Goal: Information Seeking & Learning: Learn about a topic

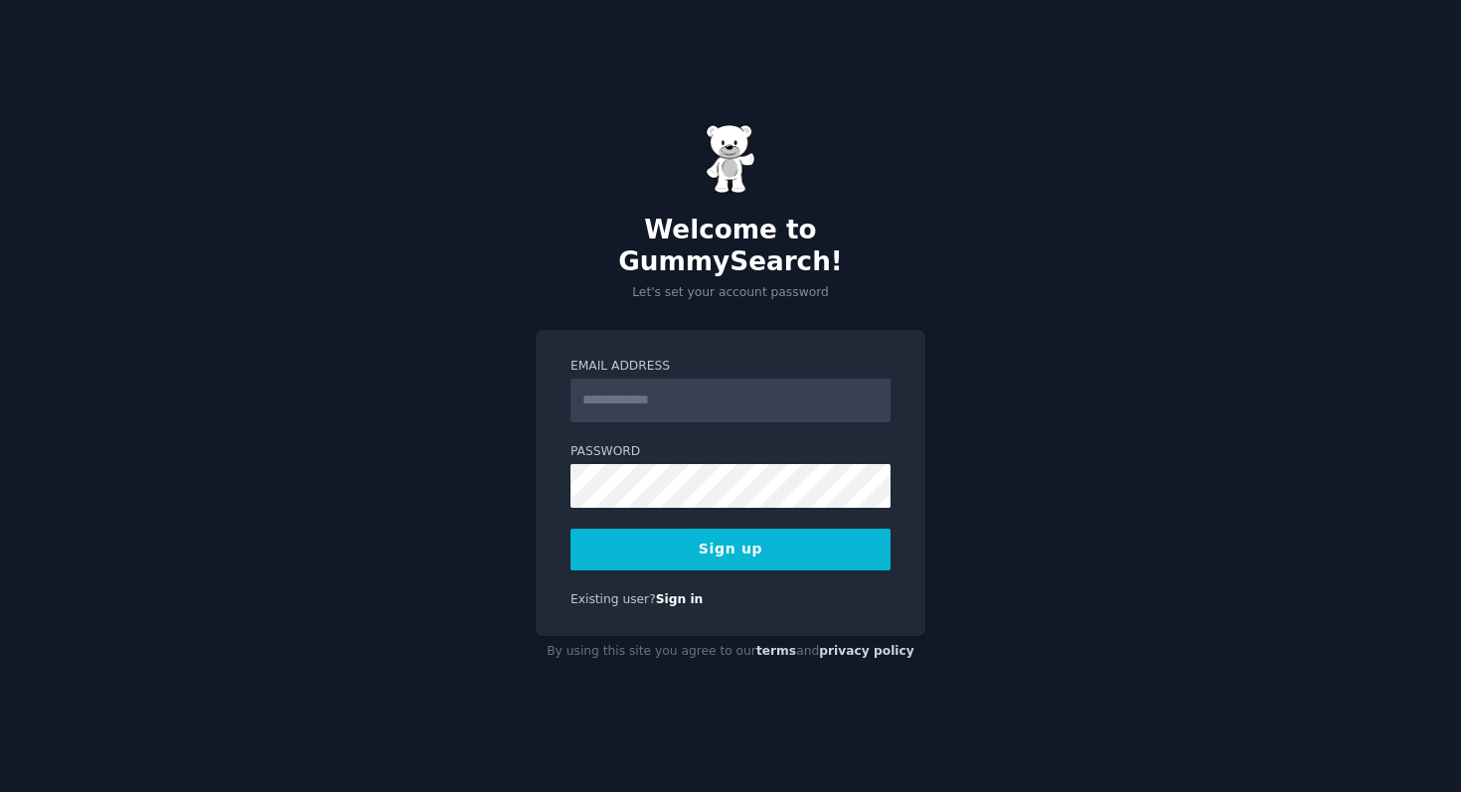
click at [644, 386] on input "Email Address" at bounding box center [731, 401] width 320 height 44
type input "**********"
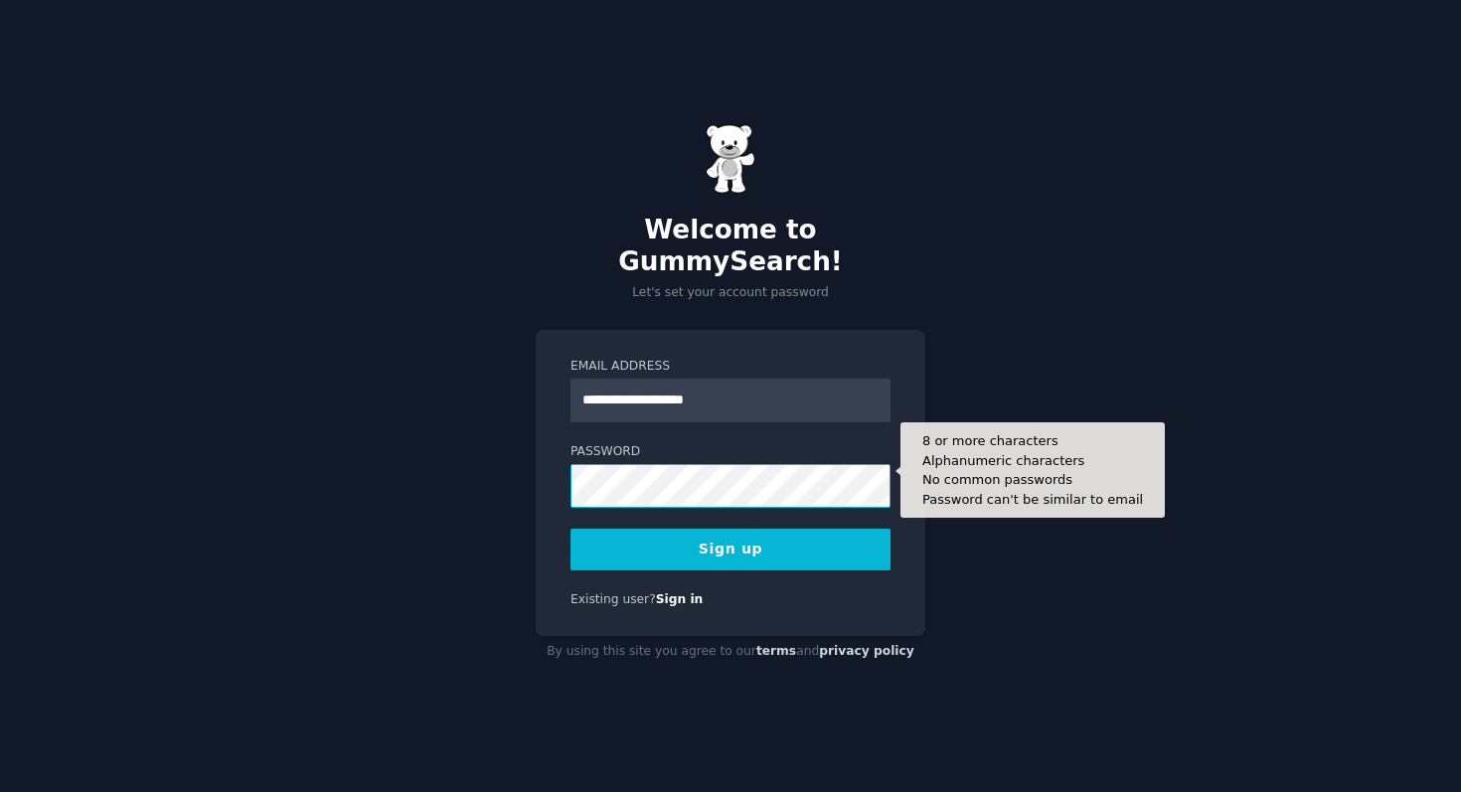
click at [571, 529] on button "Sign up" at bounding box center [731, 550] width 320 height 42
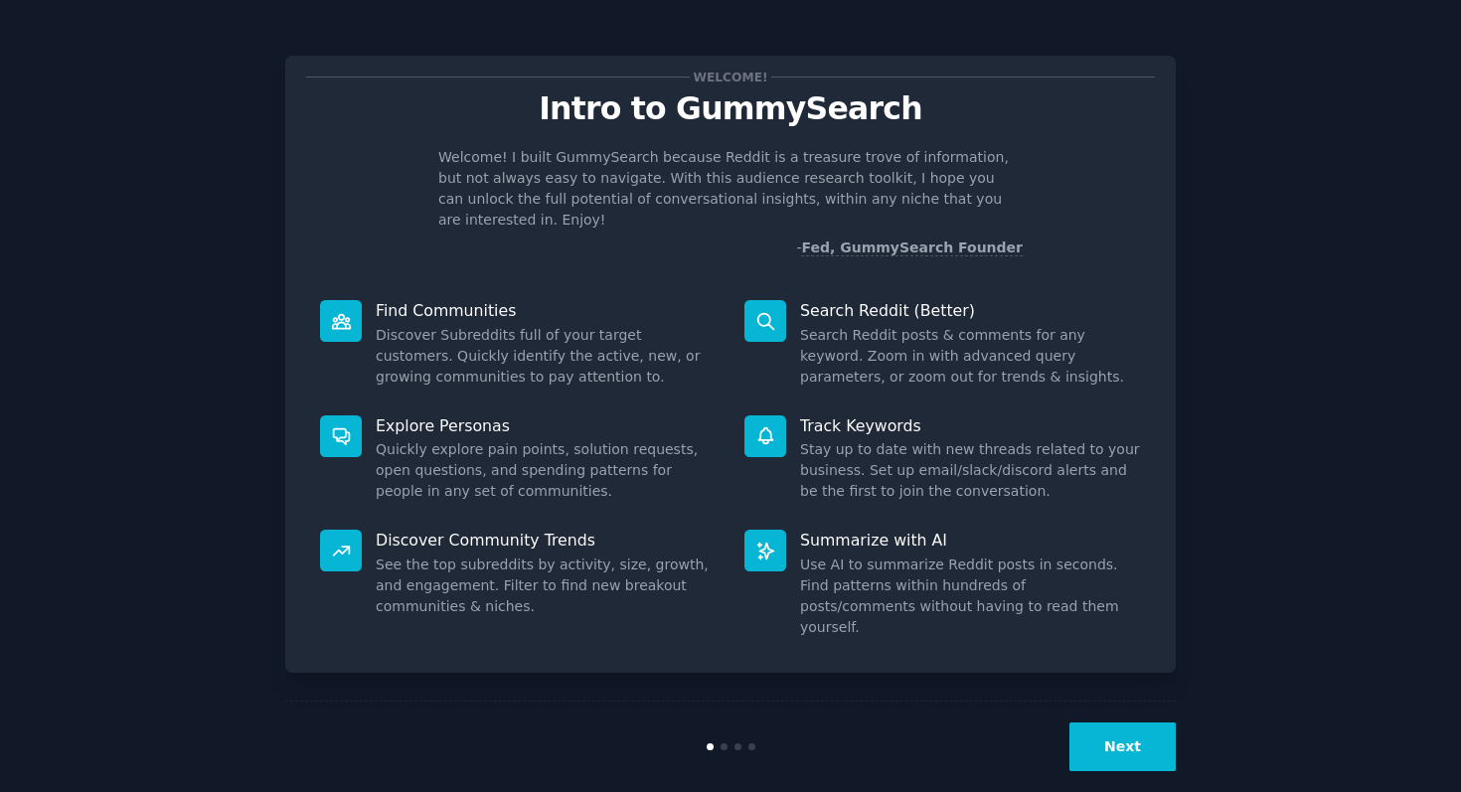
click at [1103, 725] on button "Next" at bounding box center [1123, 747] width 106 height 49
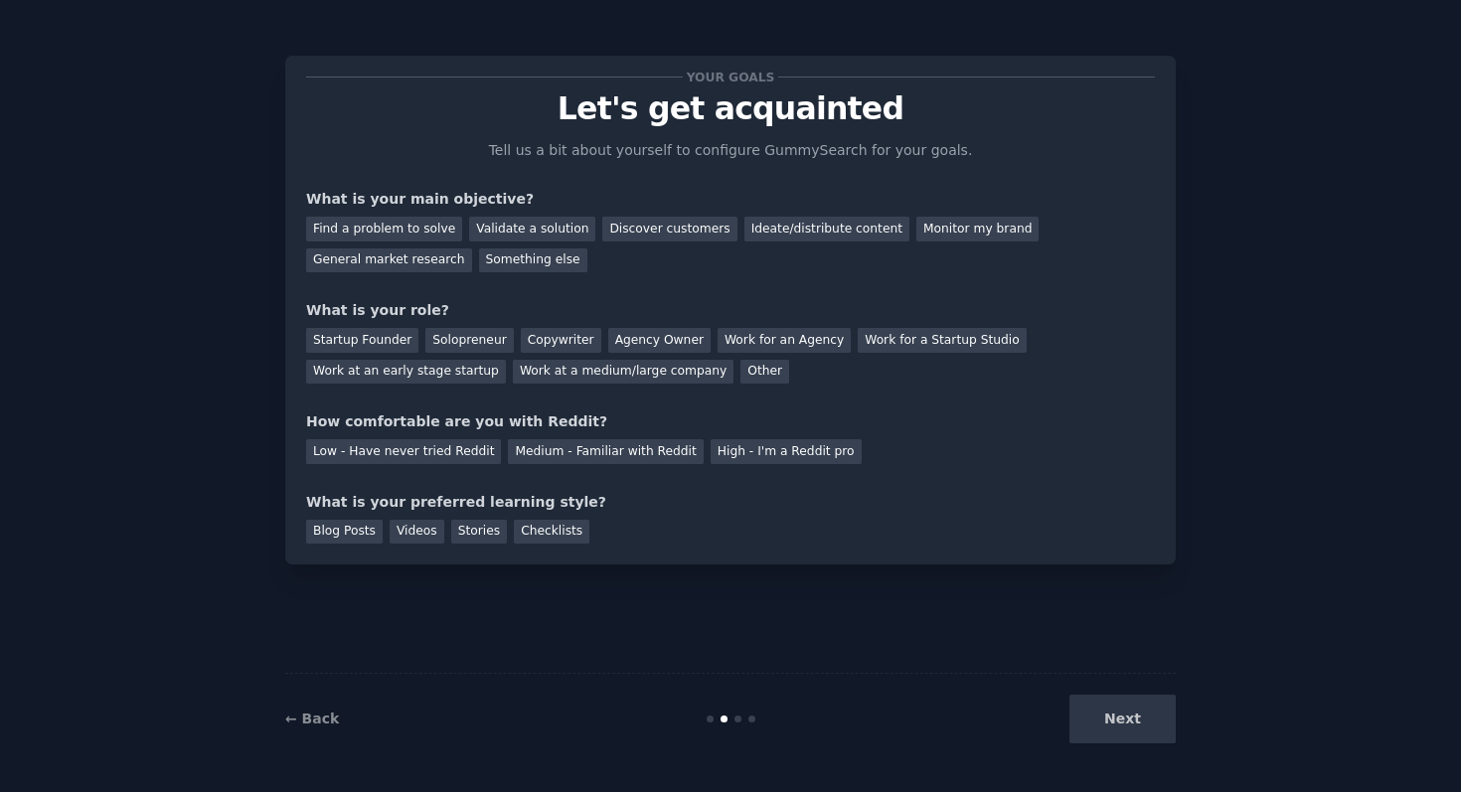
click at [1103, 725] on div "Next" at bounding box center [1027, 719] width 297 height 49
click at [1123, 714] on div "Next" at bounding box center [1027, 719] width 297 height 49
click at [334, 716] on div "← Back" at bounding box center [433, 719] width 297 height 21
click at [312, 733] on div "← Back Next" at bounding box center [730, 718] width 891 height 91
click at [314, 713] on link "← Back" at bounding box center [312, 719] width 54 height 16
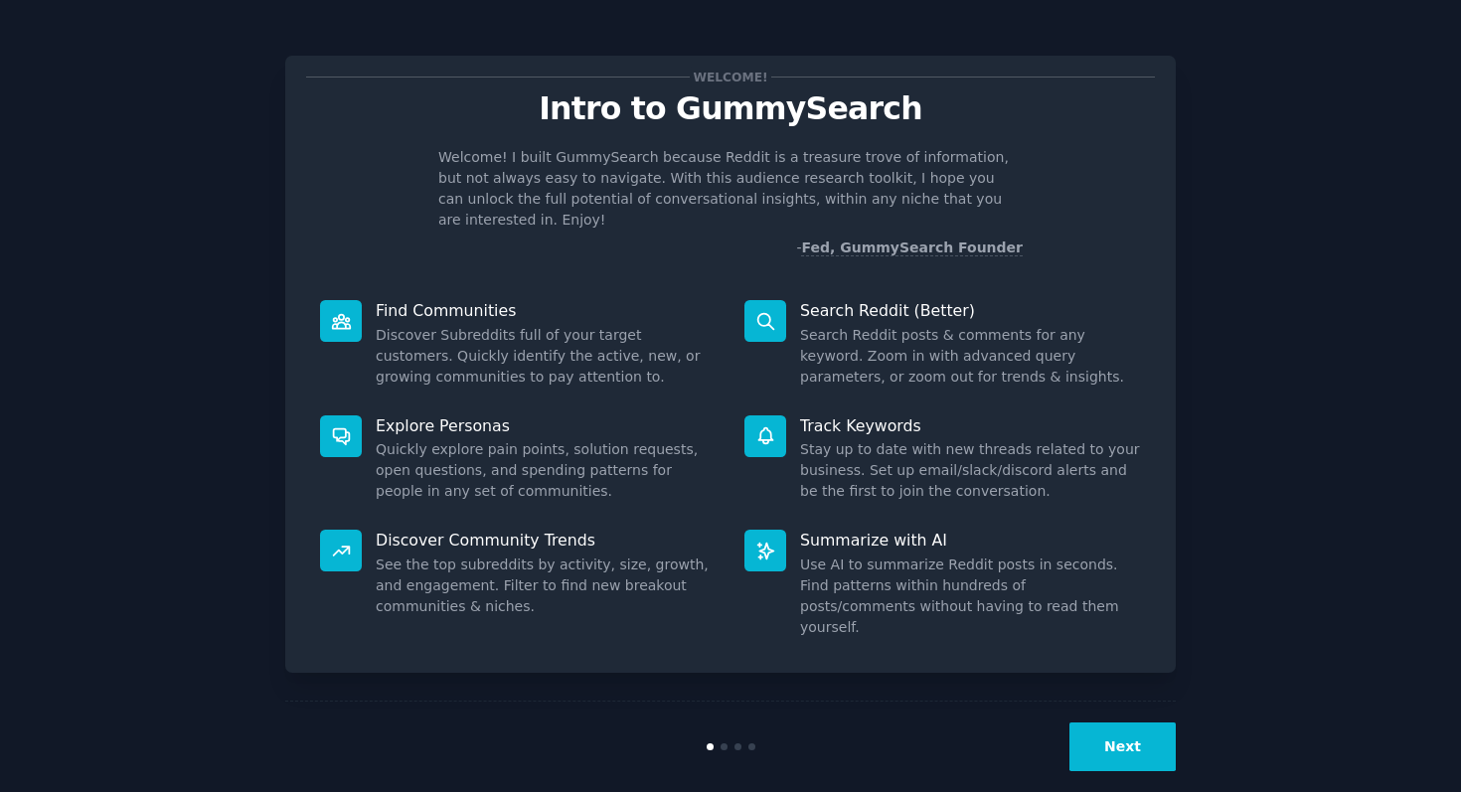
click at [403, 300] on p "Find Communities" at bounding box center [546, 310] width 341 height 21
click at [342, 311] on icon at bounding box center [341, 321] width 21 height 21
click at [1162, 732] on button "Next" at bounding box center [1123, 747] width 106 height 49
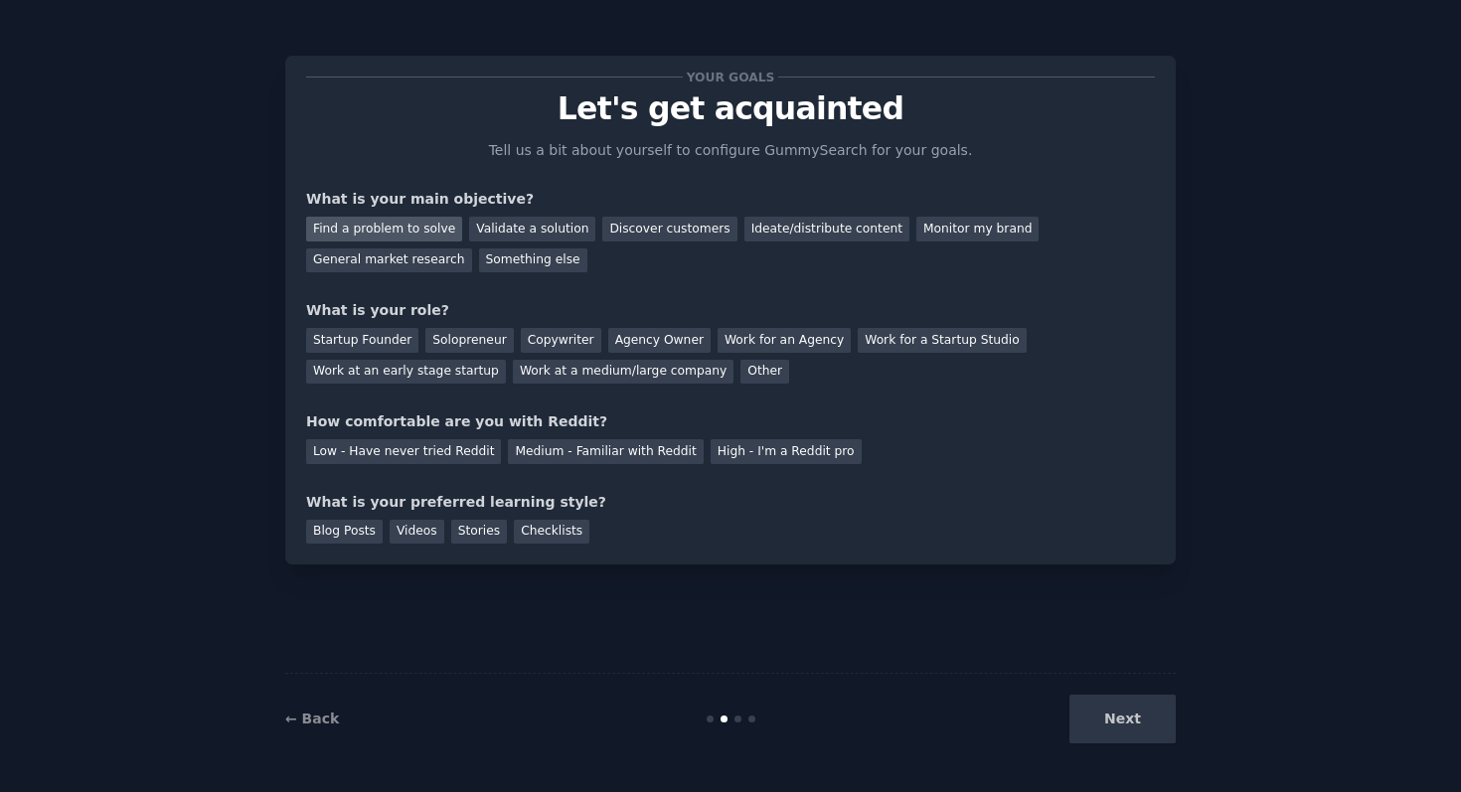
click at [415, 233] on div "Find a problem to solve" at bounding box center [384, 229] width 156 height 25
click at [516, 230] on div "Validate a solution" at bounding box center [532, 229] width 126 height 25
click at [379, 216] on div "Find a problem to solve Validate a solution Discover customers Ideate/distribut…" at bounding box center [730, 241] width 849 height 63
click at [394, 339] on div "Startup Founder" at bounding box center [362, 340] width 112 height 25
click at [829, 244] on div "Find a problem to solve Validate a solution Discover customers Ideate/distribut…" at bounding box center [730, 241] width 849 height 63
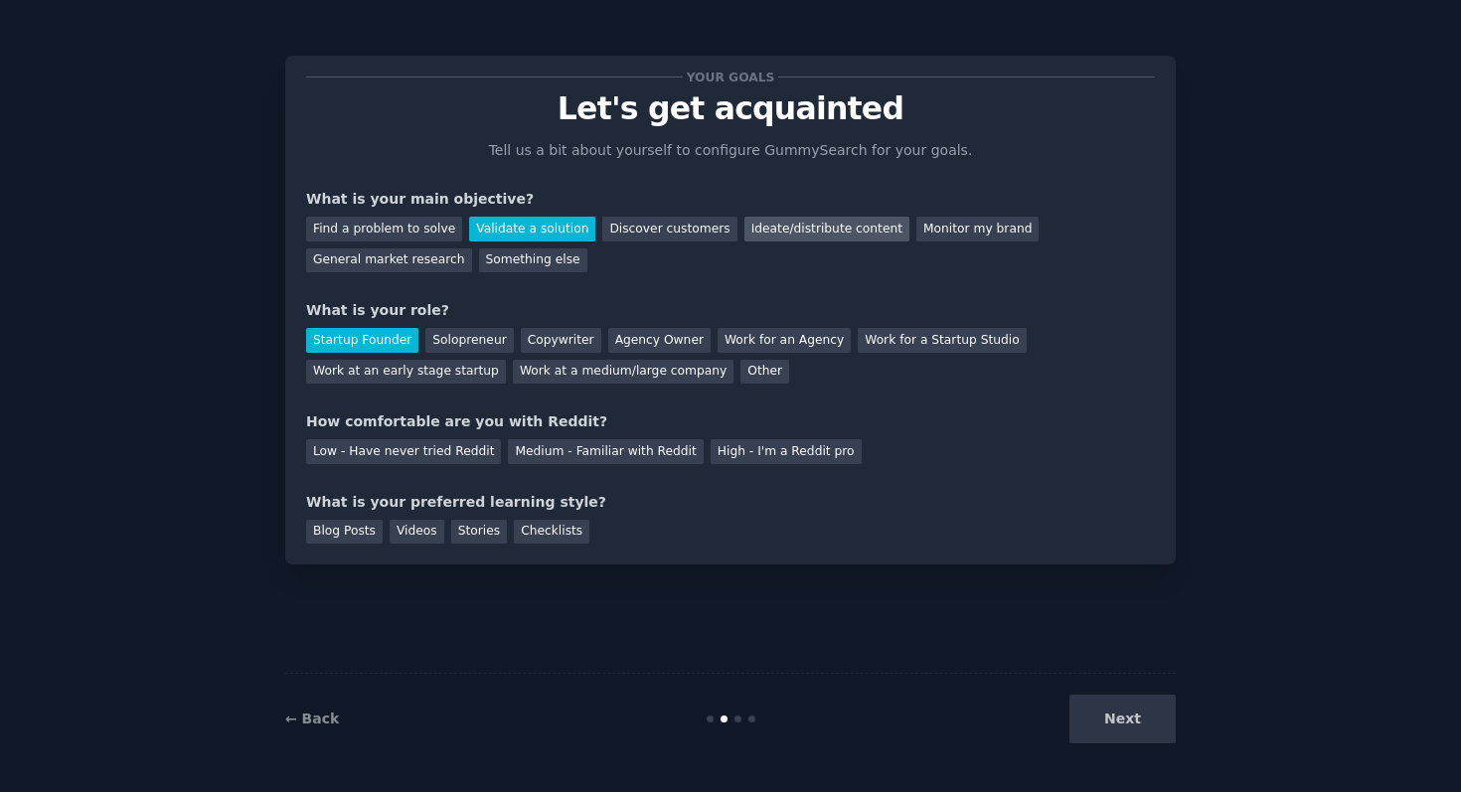
click at [827, 233] on div "Ideate/distribute content" at bounding box center [827, 229] width 165 height 25
click at [502, 222] on div "Validate a solution" at bounding box center [532, 229] width 126 height 25
click at [563, 444] on div "Medium - Familiar with Reddit" at bounding box center [605, 451] width 195 height 25
click at [345, 530] on div "Blog Posts" at bounding box center [344, 532] width 77 height 25
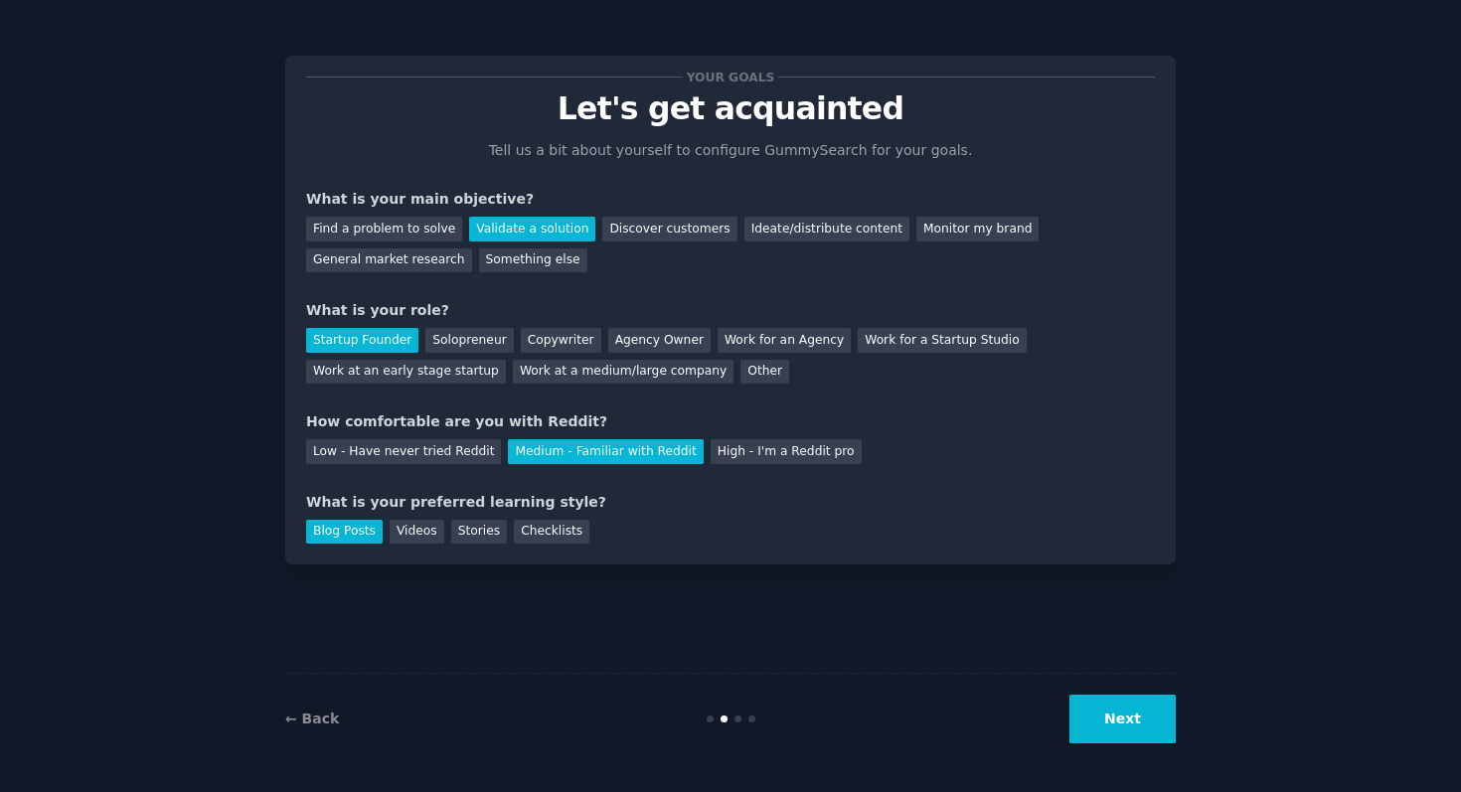
click at [1150, 722] on button "Next" at bounding box center [1123, 719] width 106 height 49
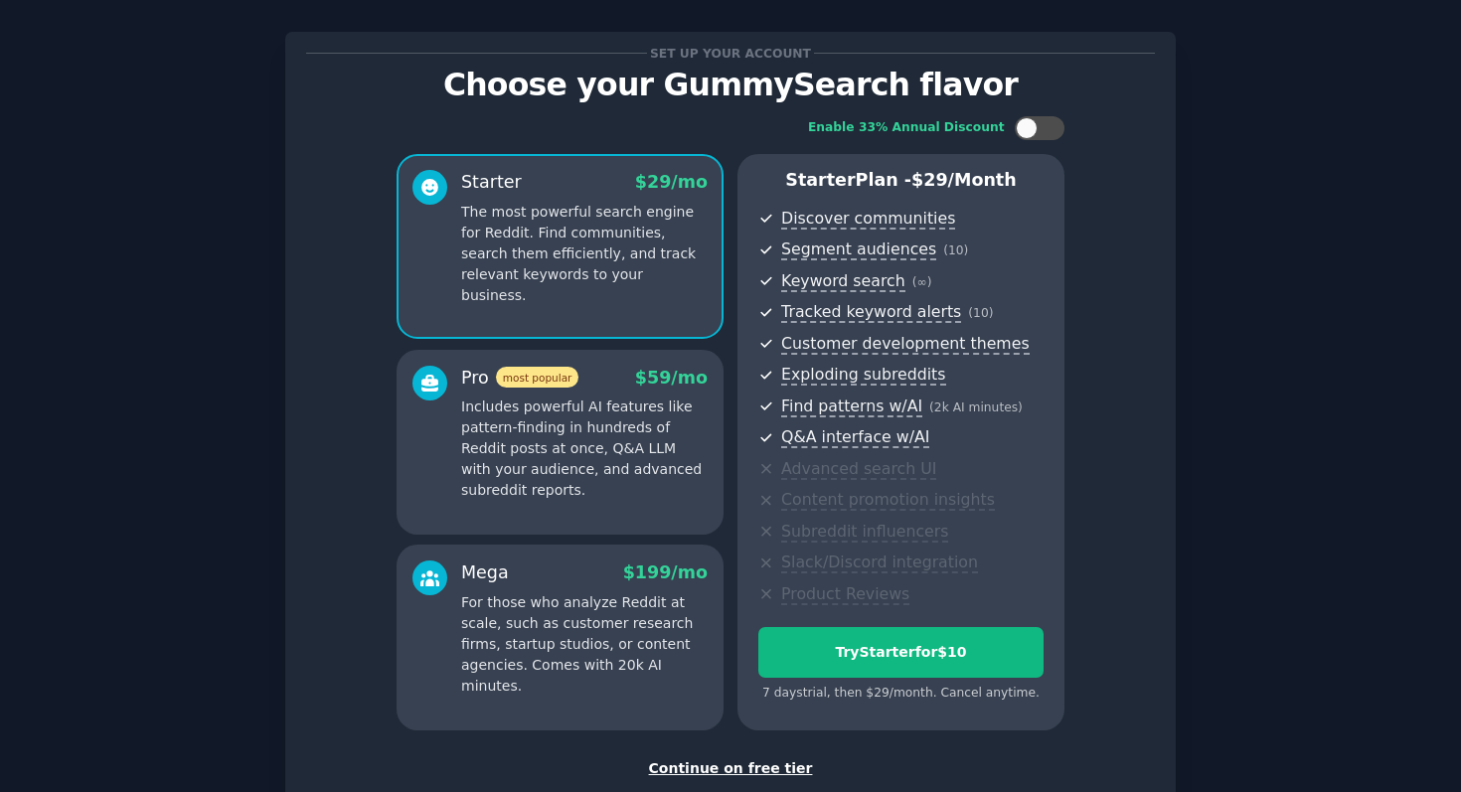
scroll to position [23, 0]
click at [1034, 121] on div at bounding box center [1040, 129] width 50 height 24
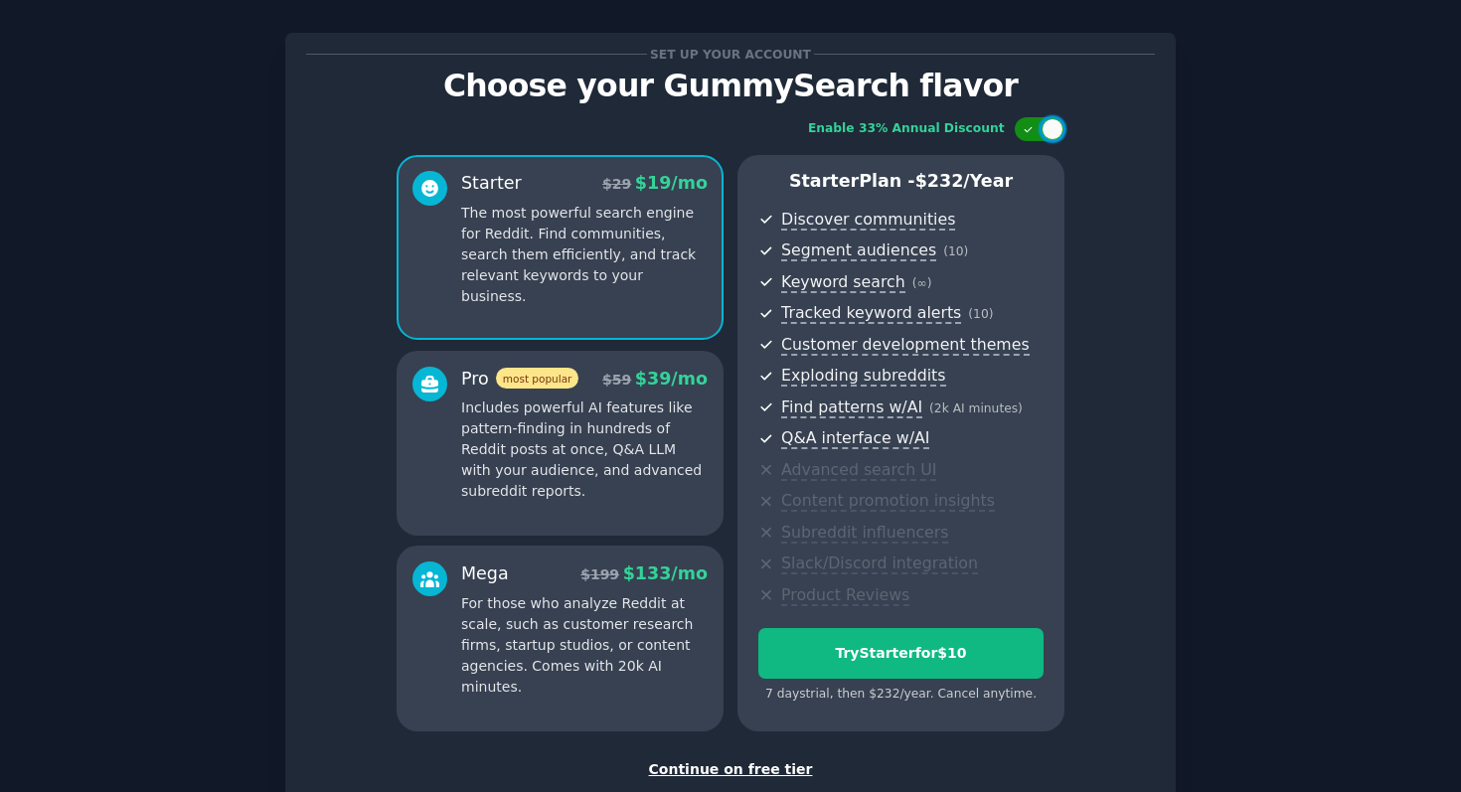
checkbox input "false"
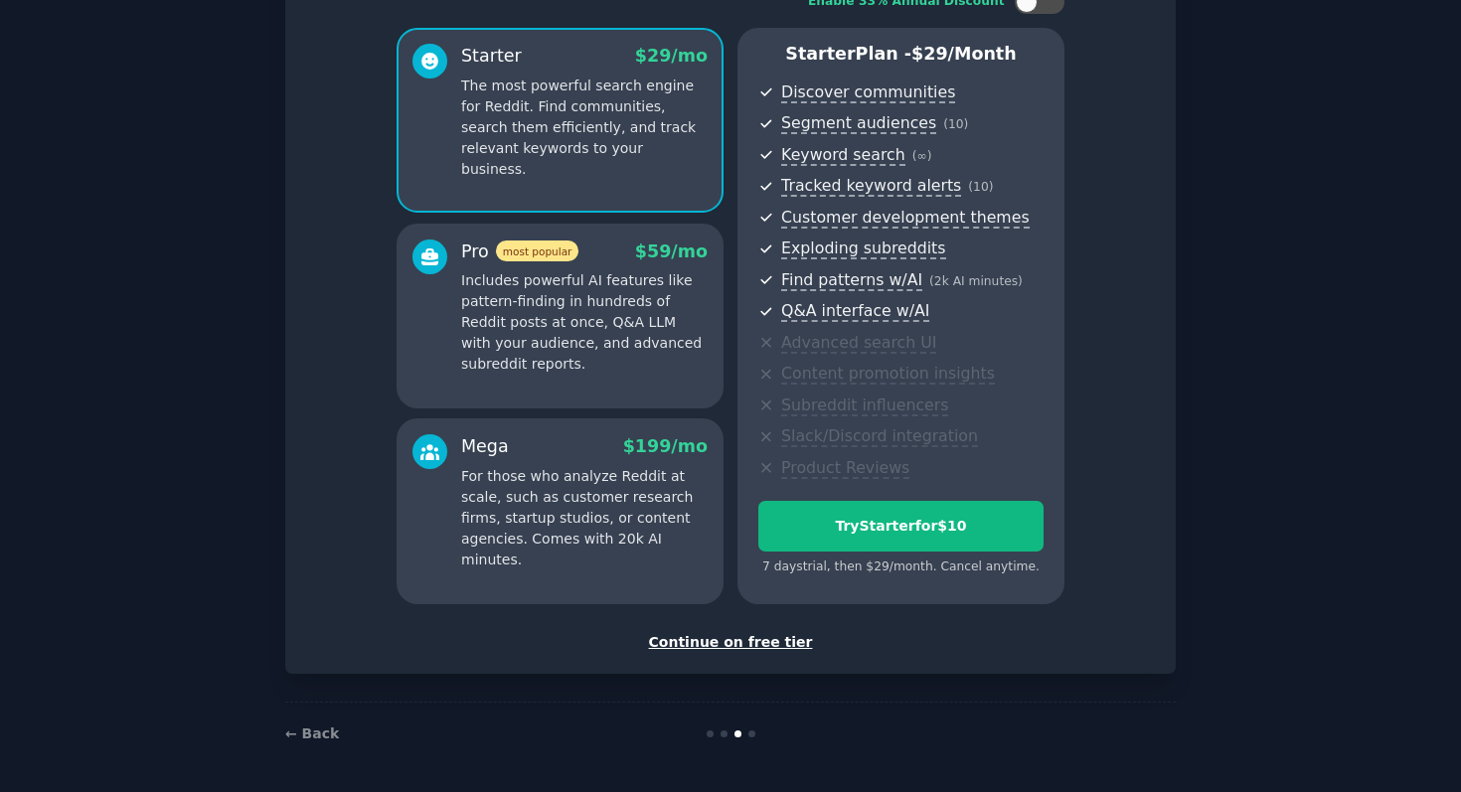
click at [730, 637] on div "Continue on free tier" at bounding box center [730, 642] width 849 height 21
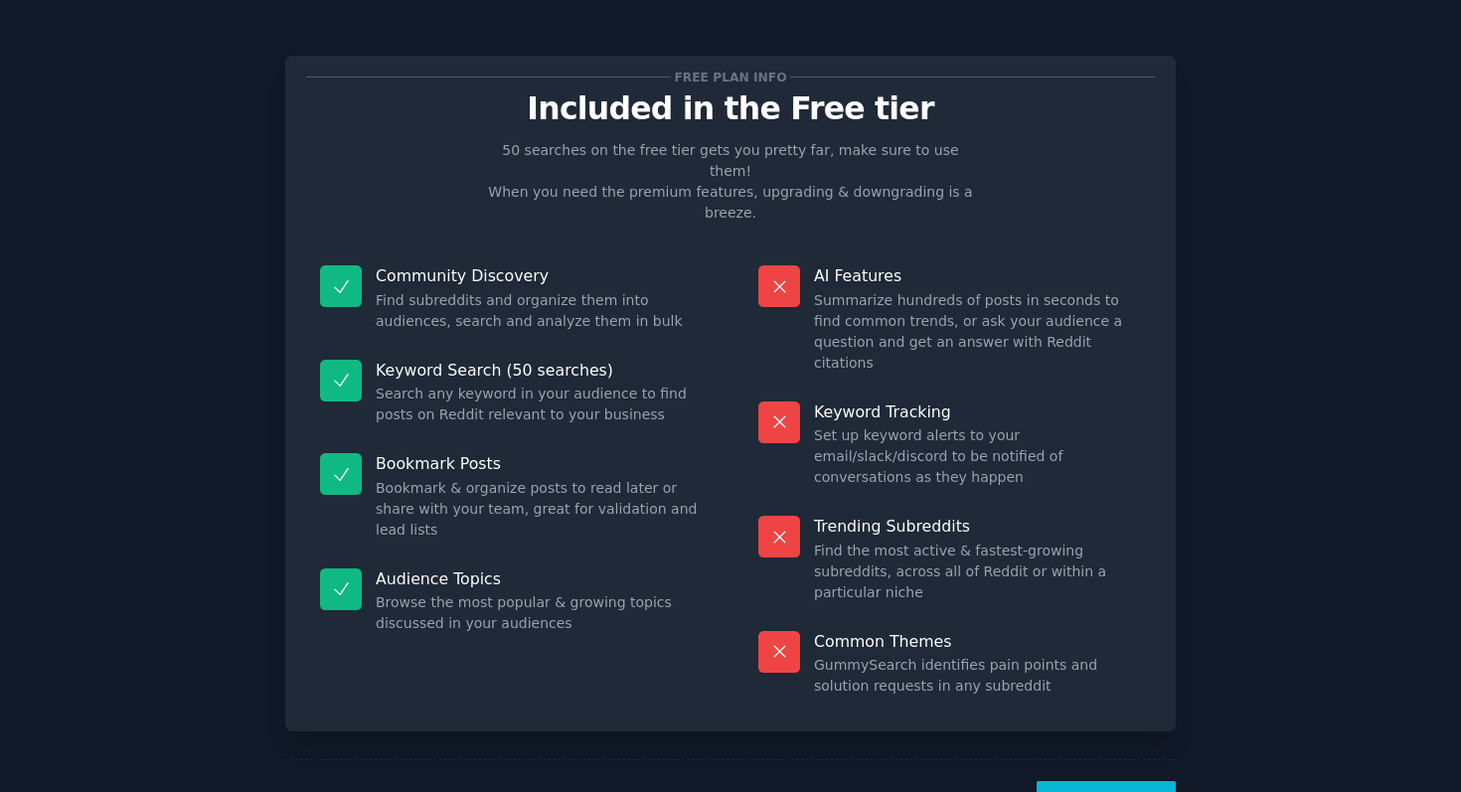
click at [1099, 781] on button "Let's Go!" at bounding box center [1106, 805] width 139 height 49
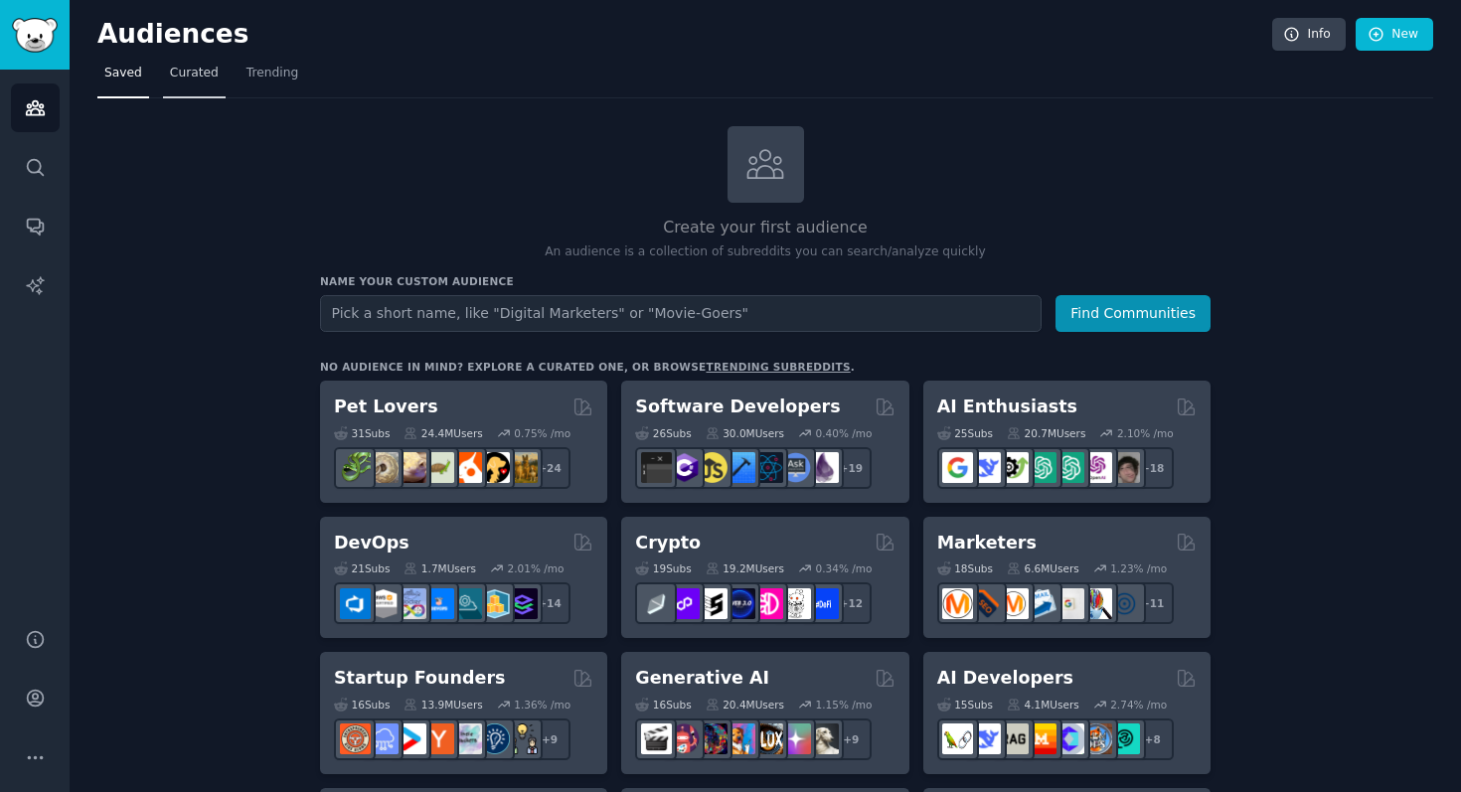
click at [187, 62] on link "Curated" at bounding box center [194, 78] width 63 height 41
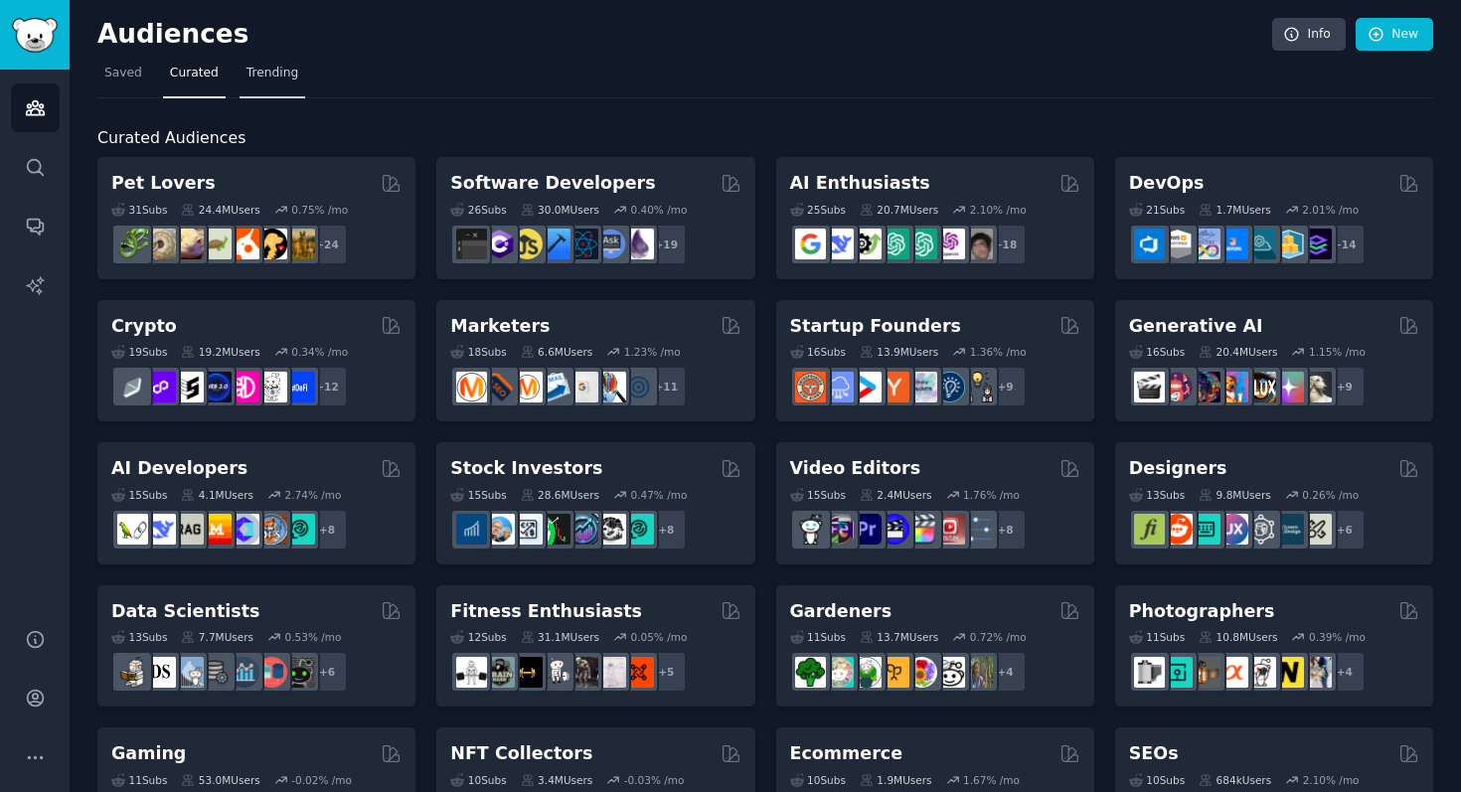
click at [258, 91] on link "Trending" at bounding box center [273, 78] width 66 height 41
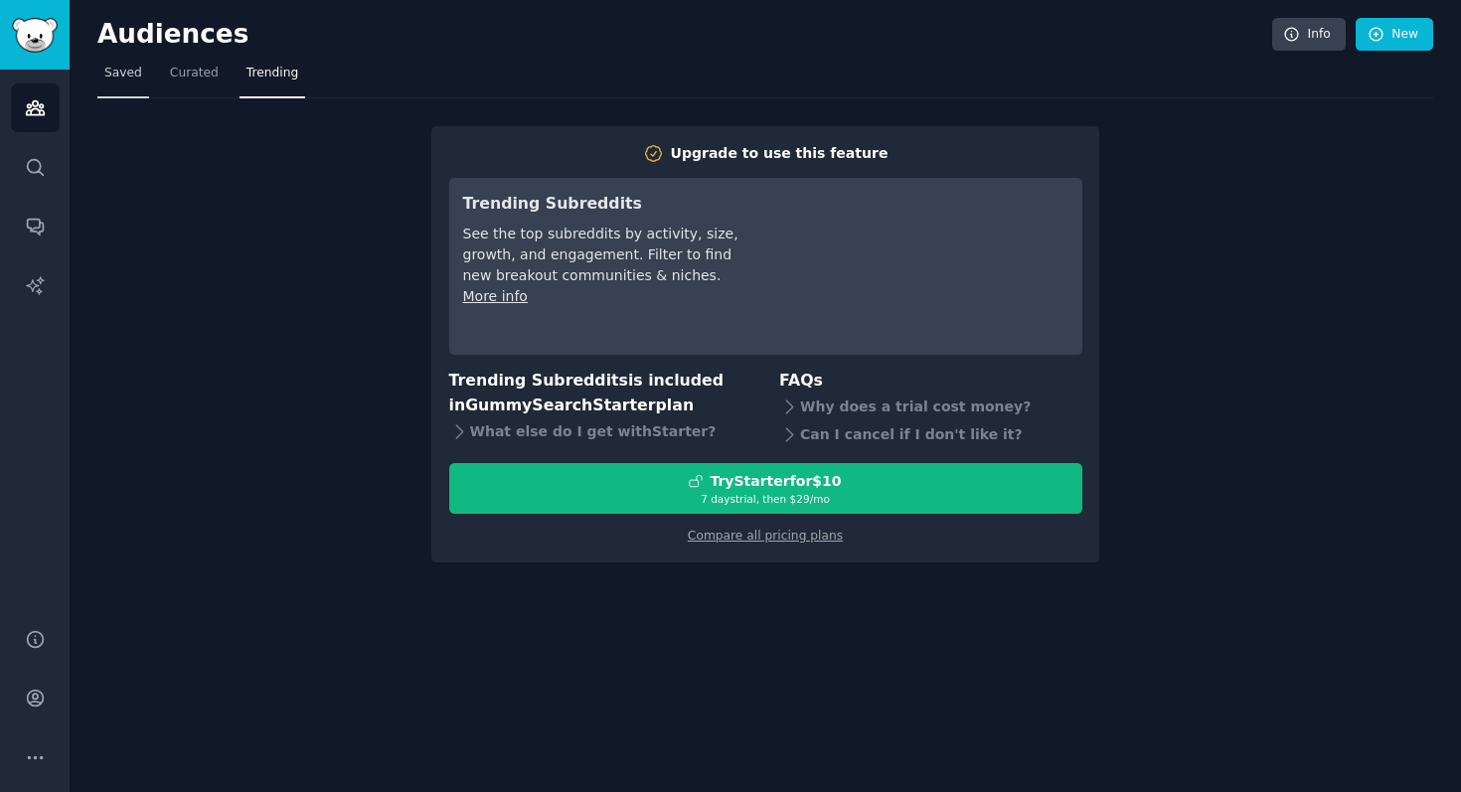
click at [97, 84] on link "Saved" at bounding box center [123, 78] width 52 height 41
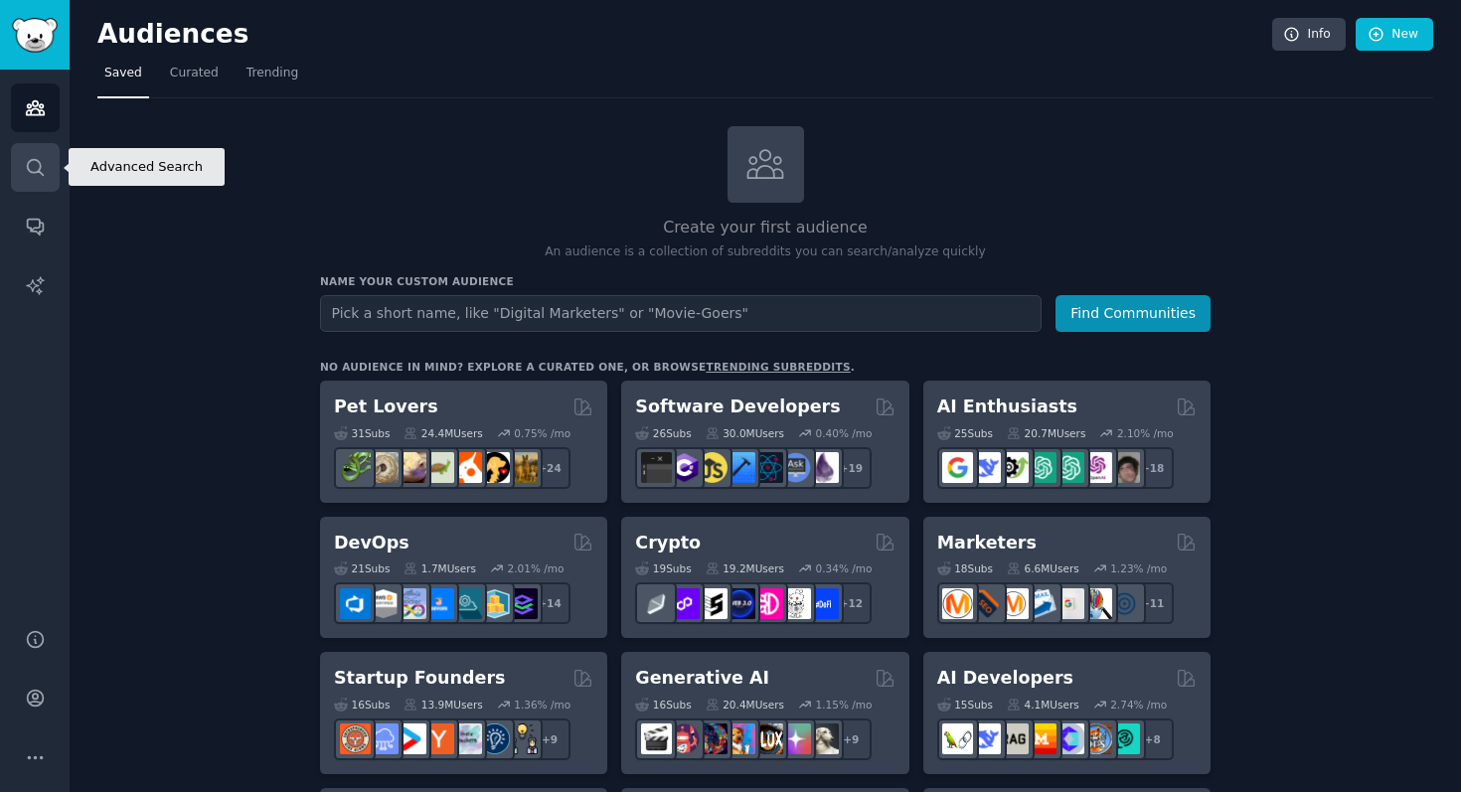
click at [48, 151] on link "Search" at bounding box center [35, 167] width 49 height 49
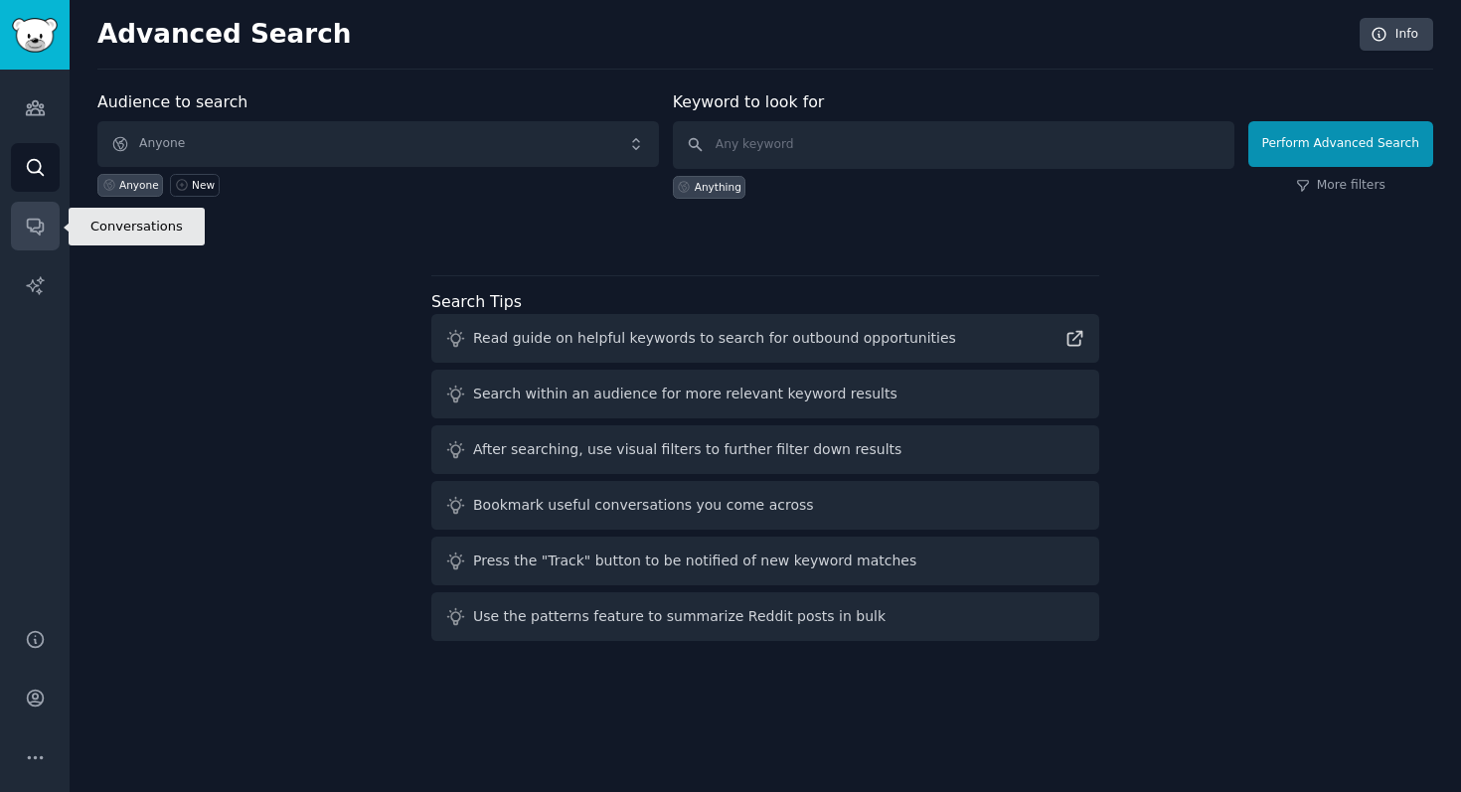
click at [43, 235] on icon "Sidebar" at bounding box center [35, 226] width 21 height 21
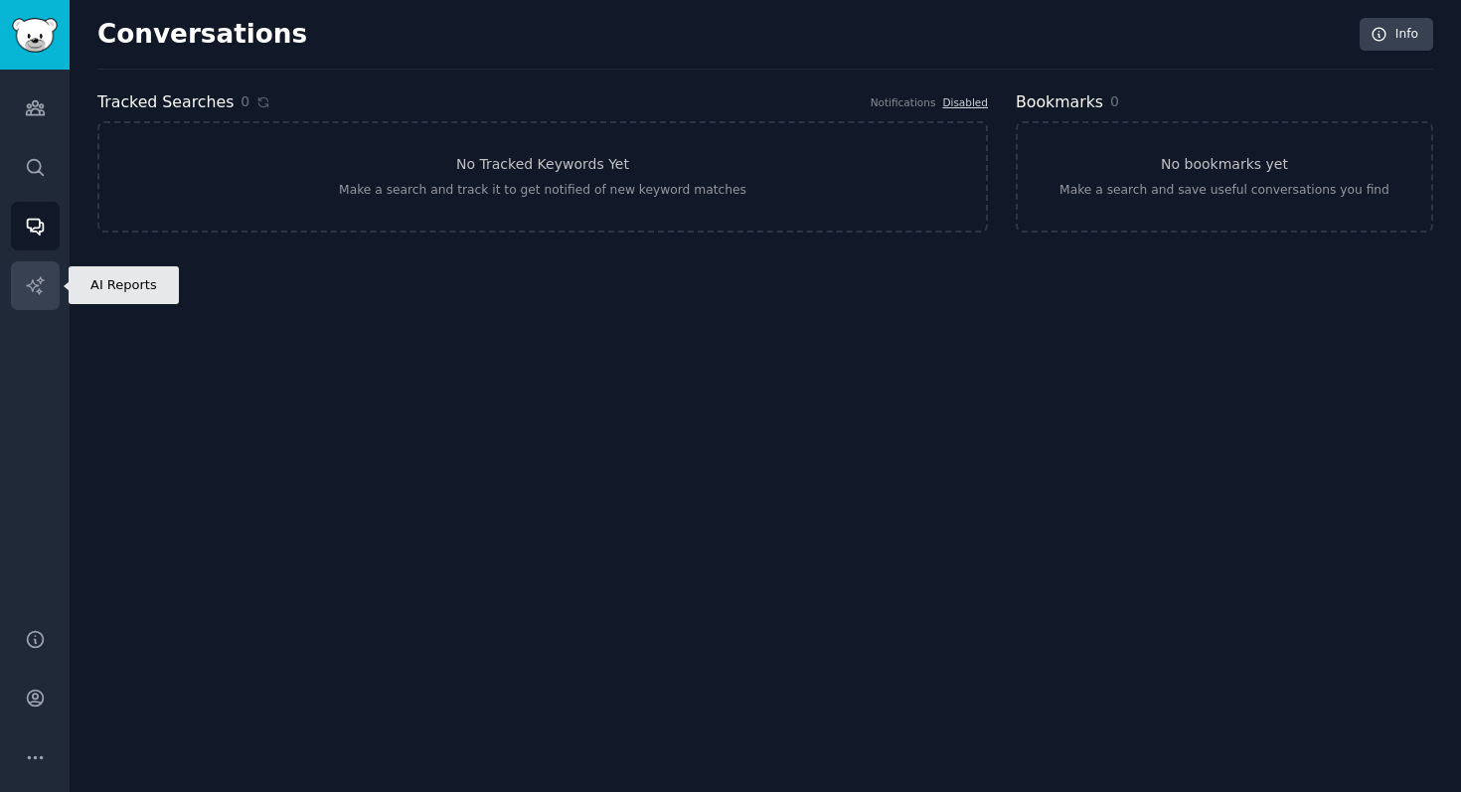
click at [45, 291] on link "AI Reports" at bounding box center [35, 285] width 49 height 49
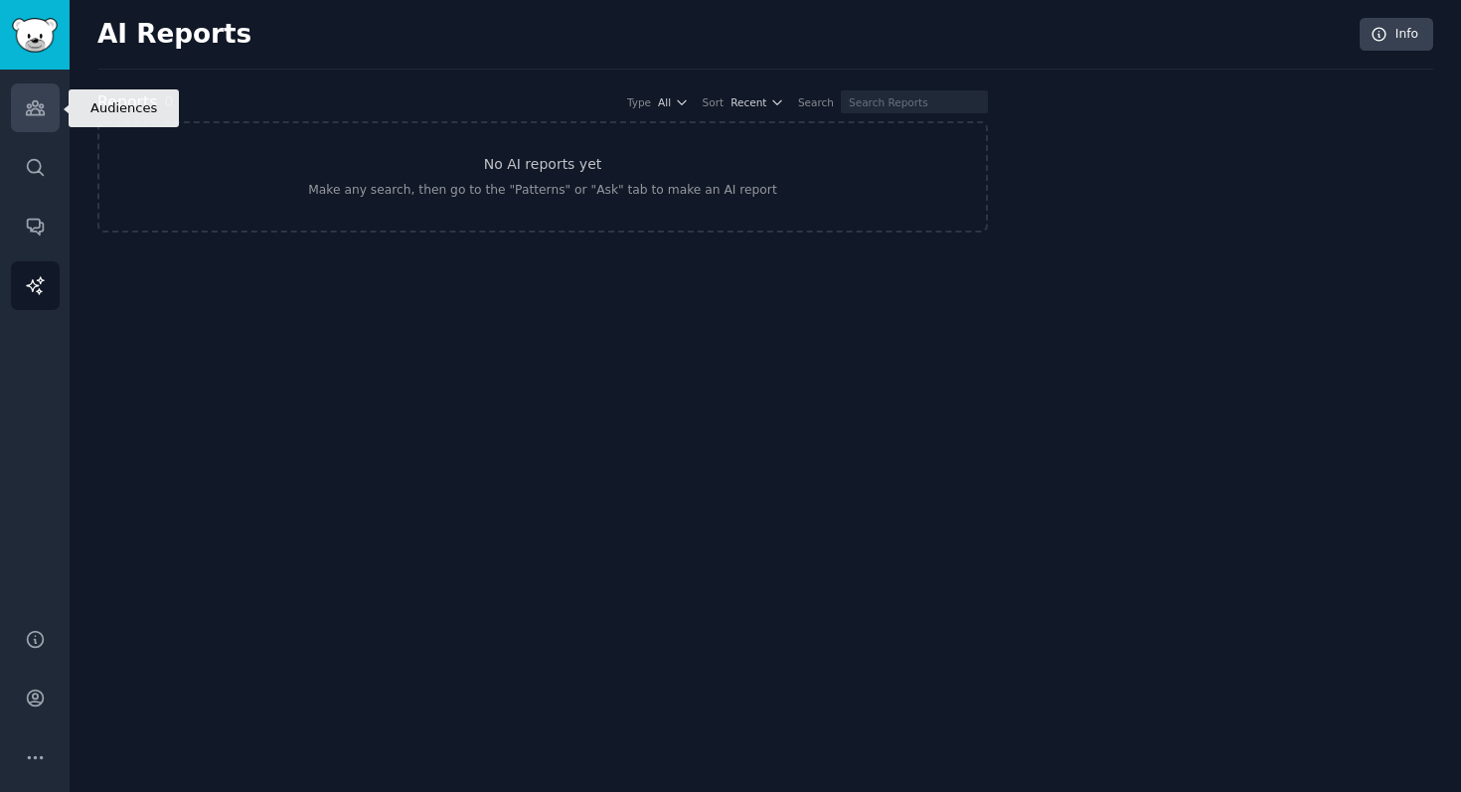
click at [26, 128] on link "Audiences" at bounding box center [35, 108] width 49 height 49
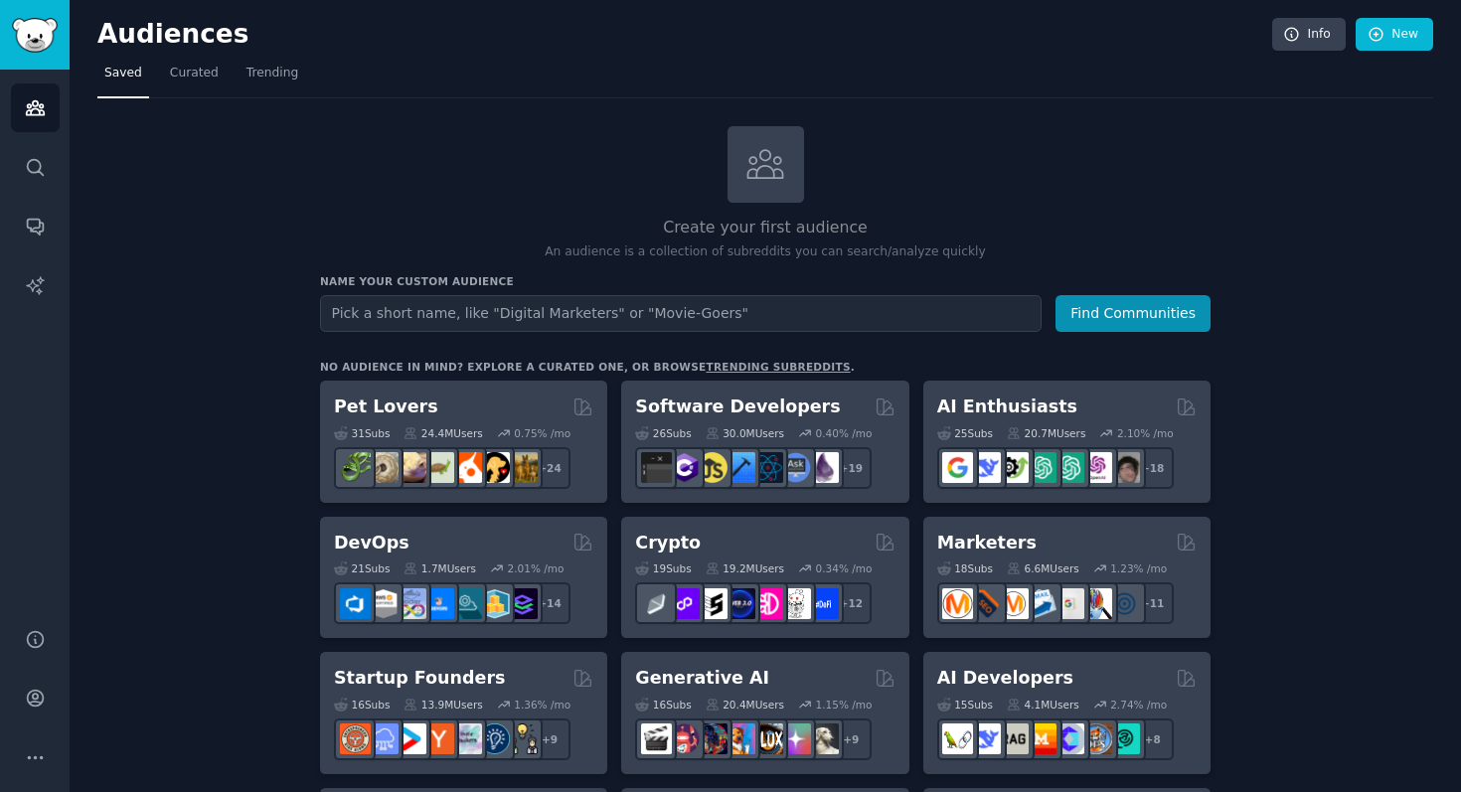
click at [742, 365] on link "trending subreddits" at bounding box center [778, 367] width 144 height 12
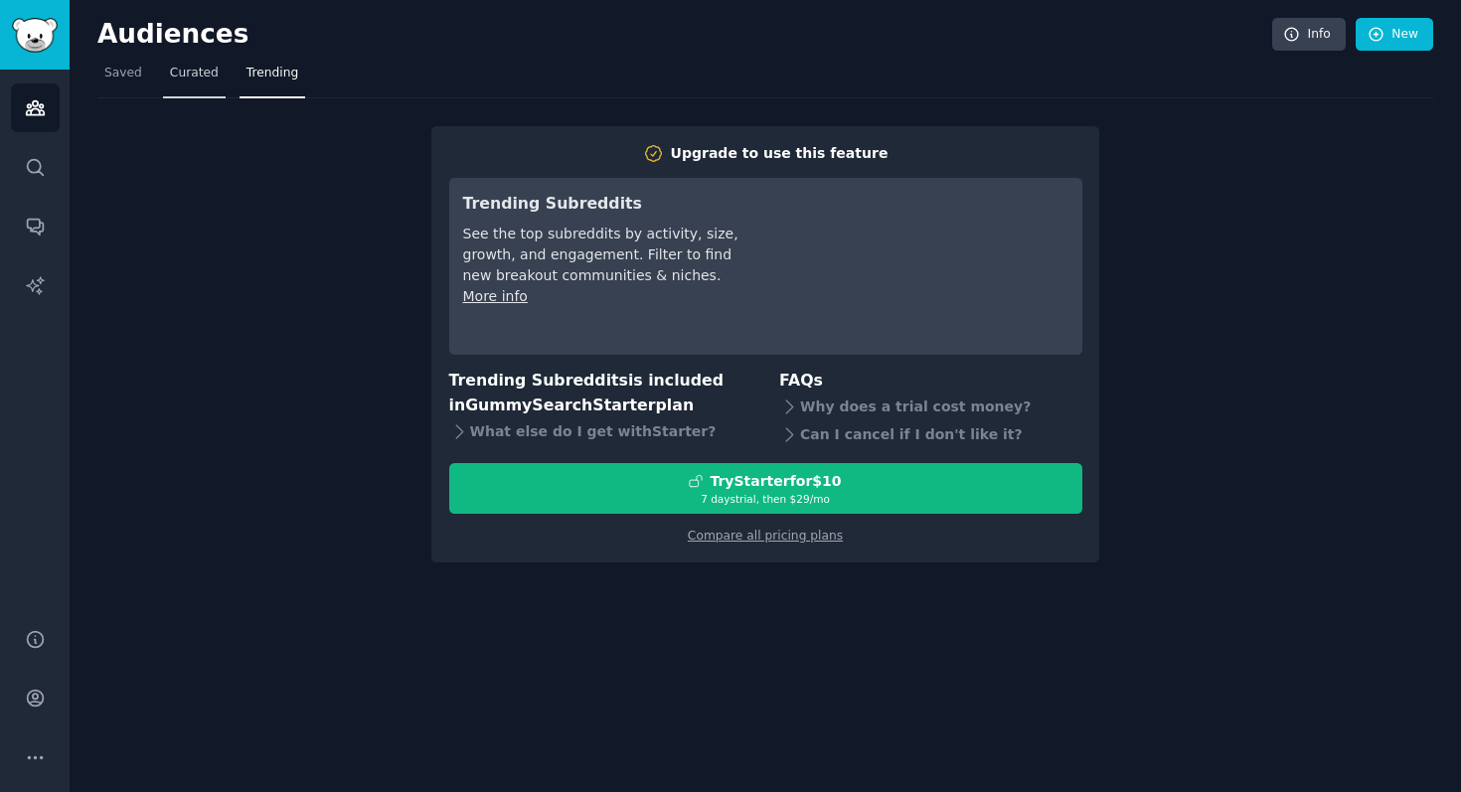
click at [202, 81] on span "Curated" at bounding box center [194, 74] width 49 height 18
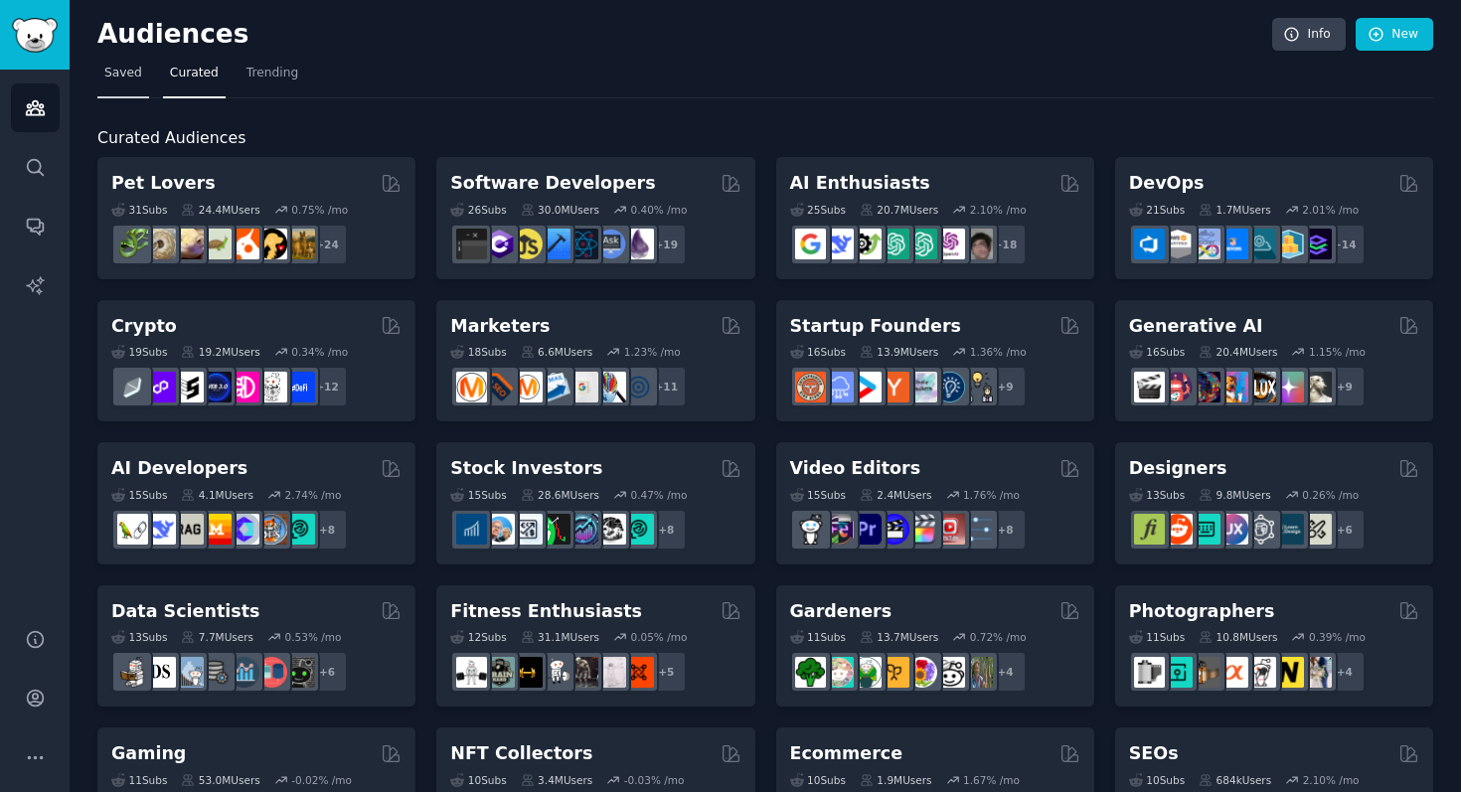
click at [112, 73] on span "Saved" at bounding box center [123, 74] width 38 height 18
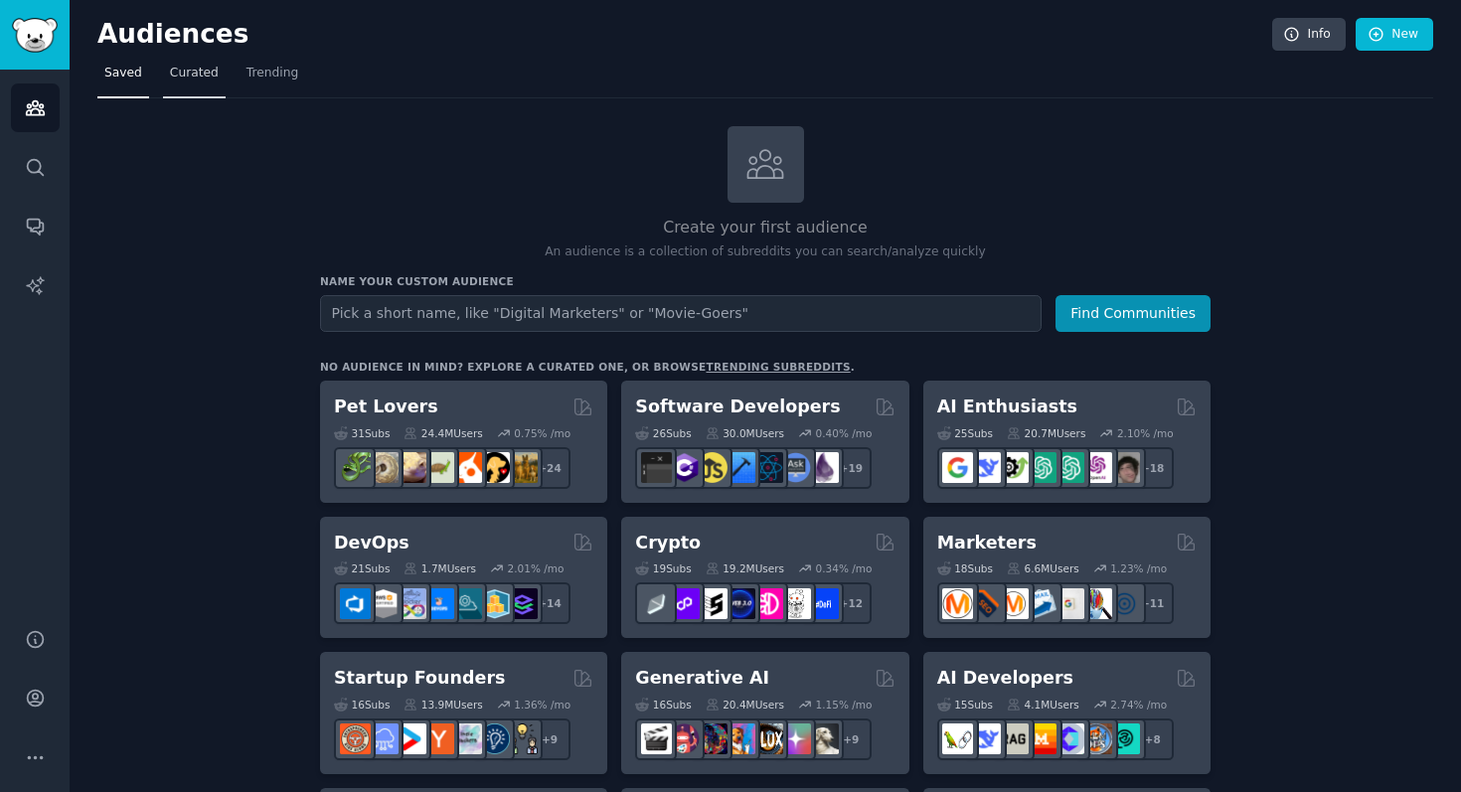
click at [177, 79] on span "Curated" at bounding box center [194, 74] width 49 height 18
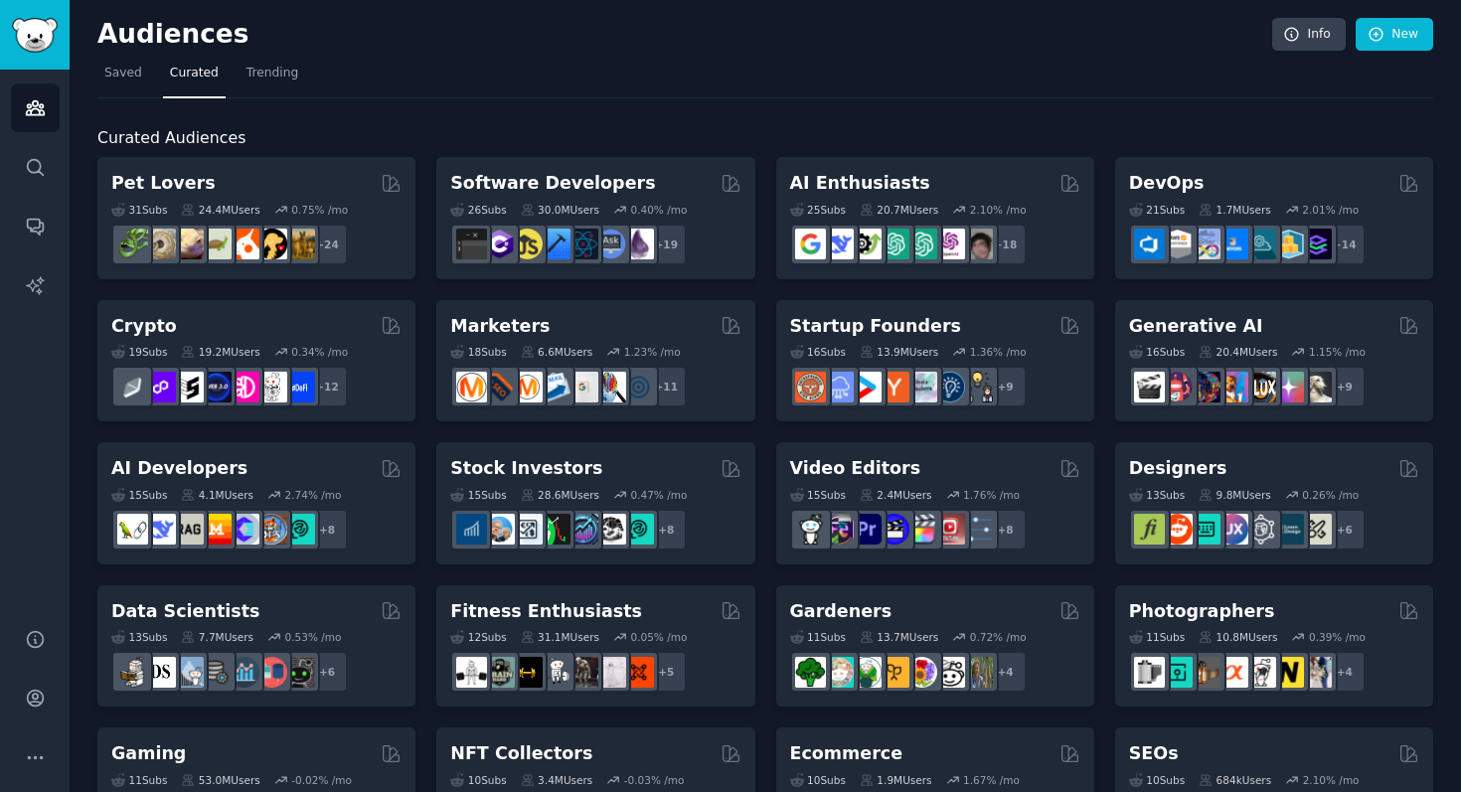
click at [115, 55] on div "Audiences Info New" at bounding box center [765, 38] width 1336 height 41
click at [118, 72] on span "Saved" at bounding box center [123, 74] width 38 height 18
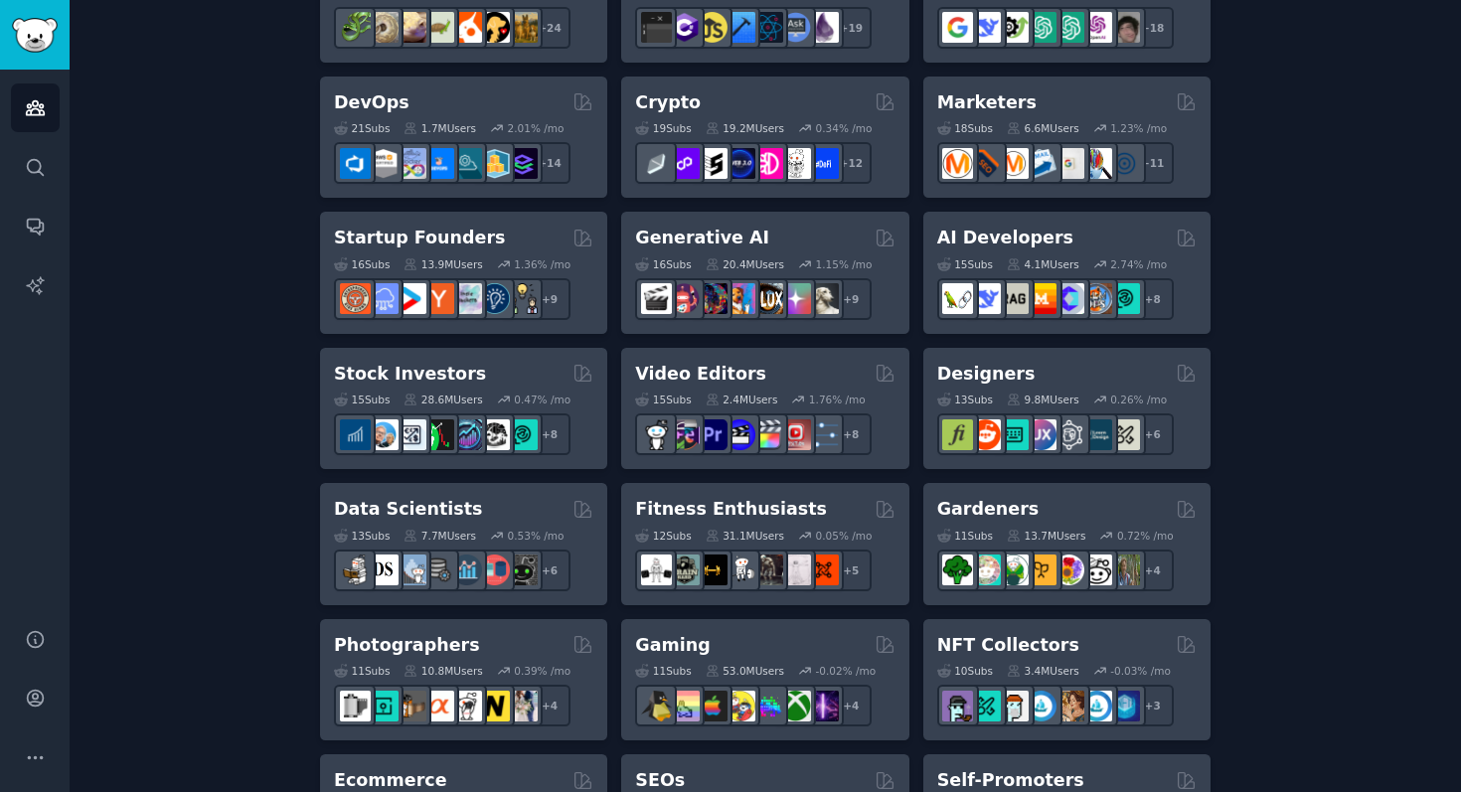
scroll to position [453, 0]
